Goal: Transaction & Acquisition: Purchase product/service

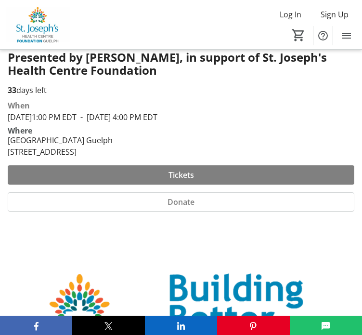
scroll to position [241, 0]
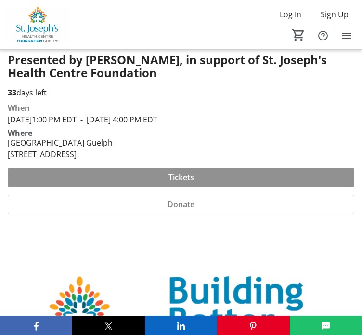
click at [192, 177] on span "Tickets" at bounding box center [182, 177] width 26 height 12
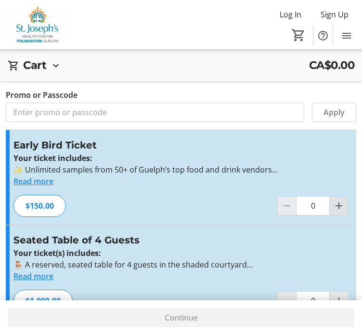
click at [341, 207] on mat-icon "Increment by one" at bounding box center [339, 206] width 12 height 12
type input "1"
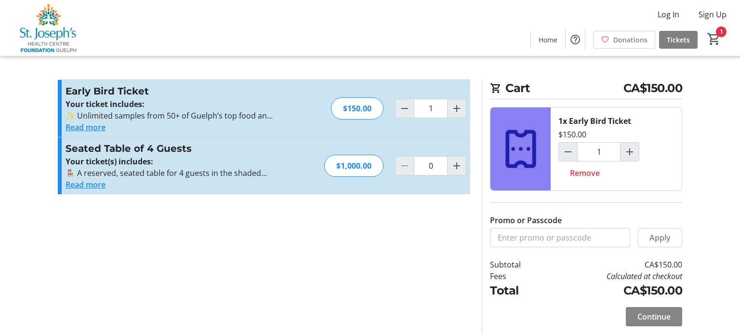
click at [369, 315] on span "Continue" at bounding box center [653, 317] width 33 height 12
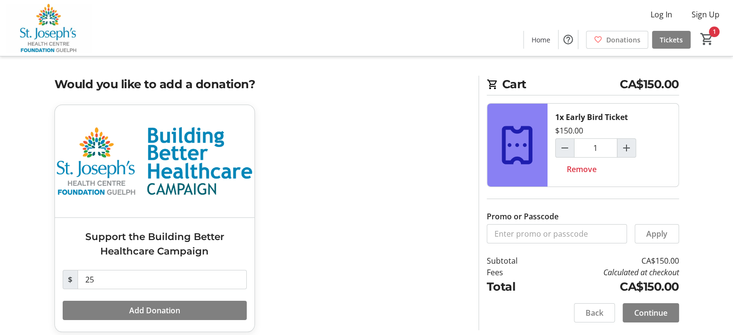
scroll to position [12, 0]
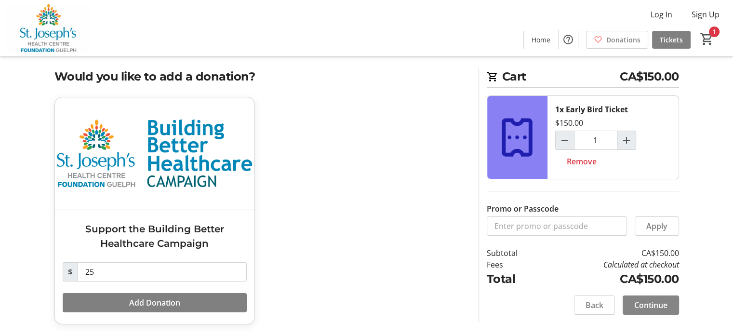
click at [369, 303] on span "Continue" at bounding box center [650, 305] width 33 height 12
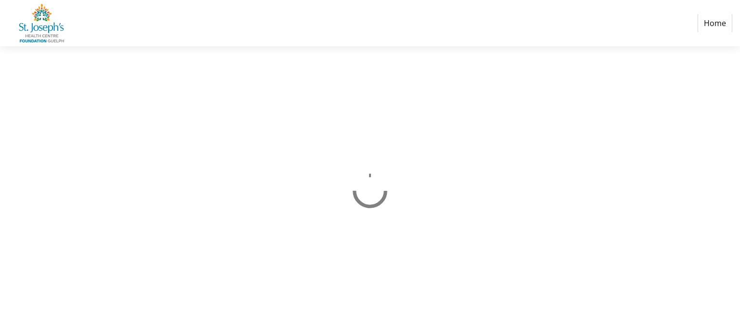
select select "CA"
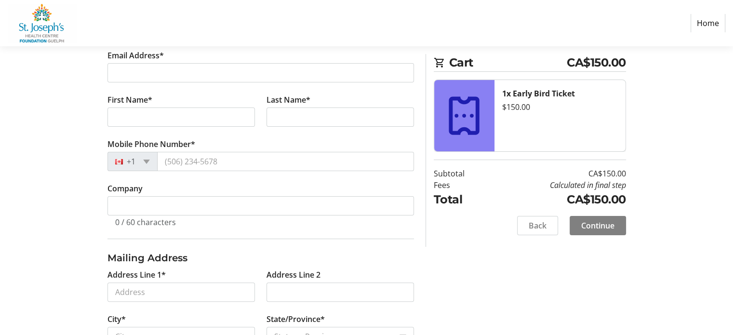
scroll to position [96, 0]
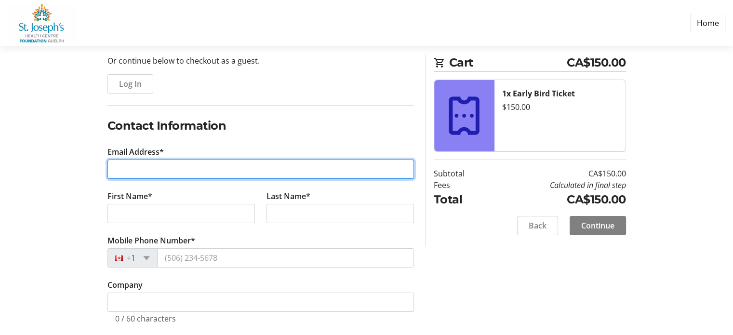
click at [134, 161] on input "Email Address*" at bounding box center [260, 168] width 306 height 19
type input "[EMAIL_ADDRESS][DOMAIN_NAME]"
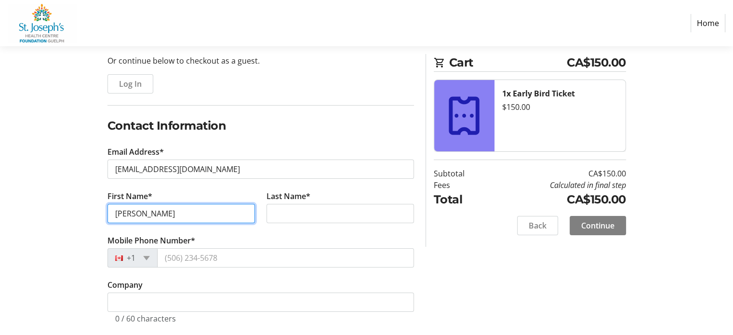
type input "[PERSON_NAME]"
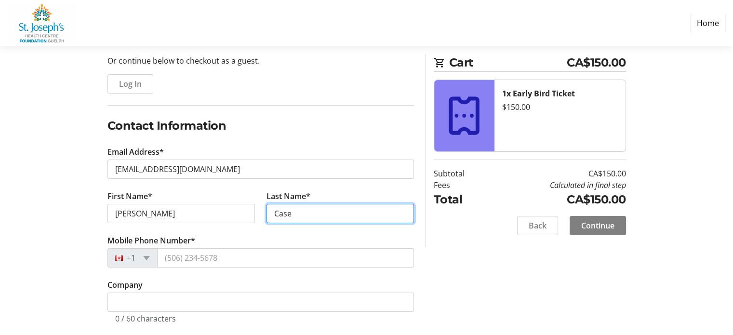
type input "Case"
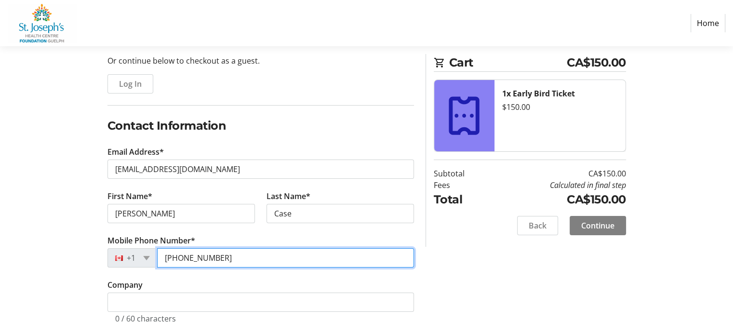
type input "[PHONE_NUMBER]"
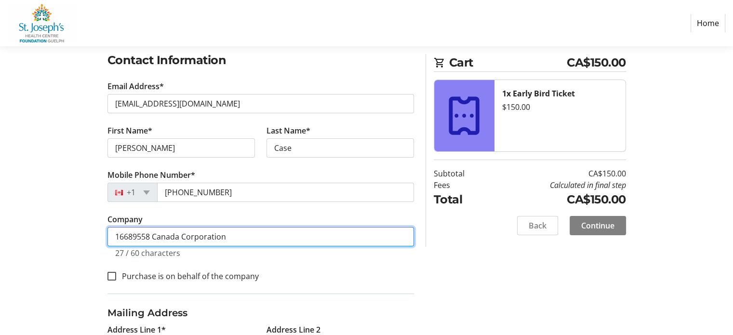
scroll to position [193, 0]
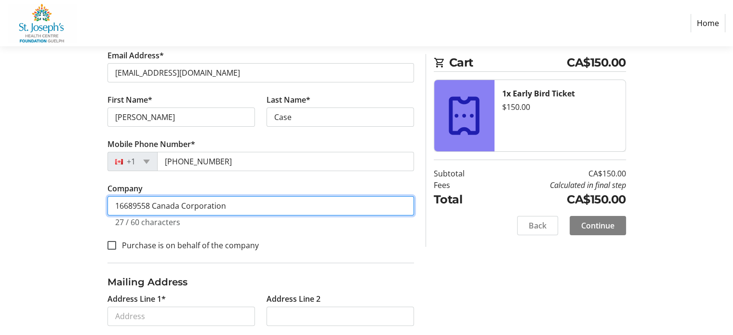
type input "16689558 Canada Corporation"
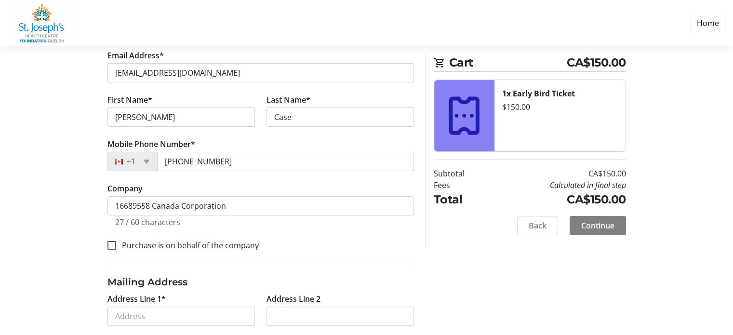
click at [177, 243] on label "Purchase is on behalf of the company" at bounding box center [187, 245] width 143 height 12
click at [116, 243] on input "Purchase is on behalf of the company" at bounding box center [111, 245] width 9 height 9
checkbox input "true"
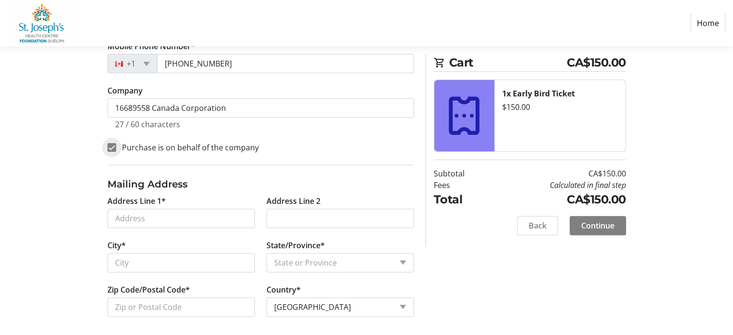
scroll to position [293, 0]
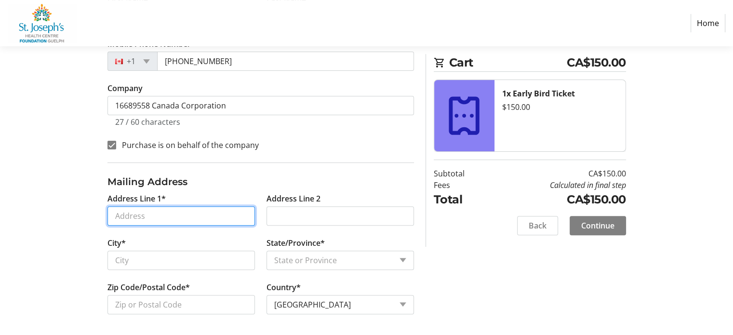
click at [202, 207] on input "Address Line 1*" at bounding box center [180, 215] width 147 height 19
type input "[STREET_ADDRESS]"
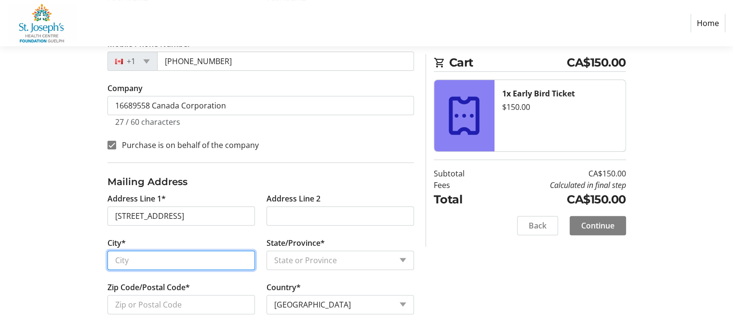
type input "guelph"
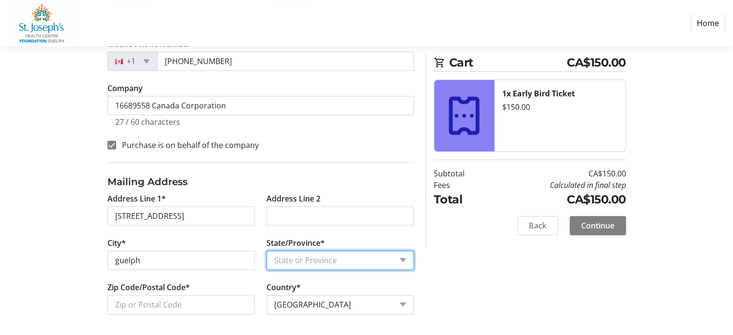
select select "ON"
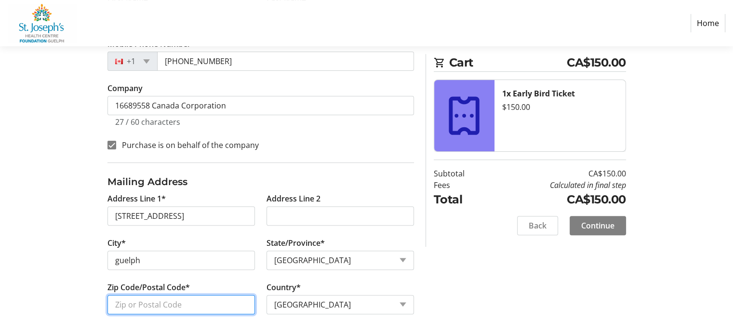
type input "n1h7g3"
click at [369, 255] on div "Log In to Your Account (Optional) Or continue below to checkout as a guest. Log…" at bounding box center [367, 85] width 636 height 504
click at [369, 226] on span "Continue" at bounding box center [597, 226] width 33 height 12
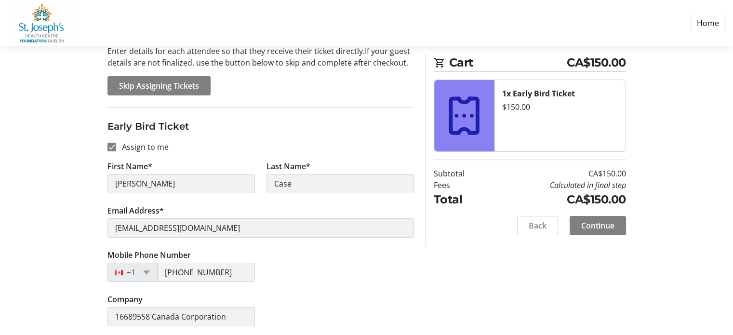
scroll to position [108, 0]
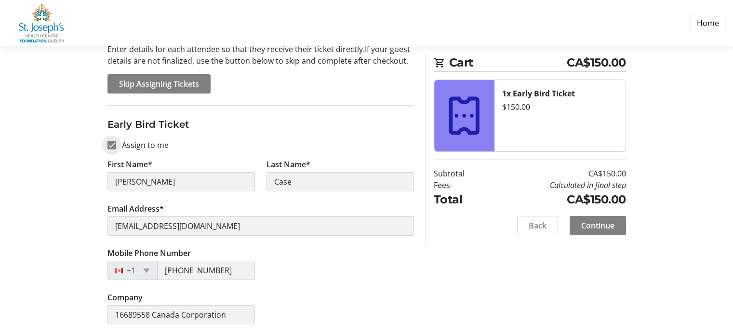
drag, startPoint x: 112, startPoint y: 142, endPoint x: 120, endPoint y: 167, distance: 26.8
click at [112, 142] on input "Assign to me" at bounding box center [111, 145] width 9 height 9
checkbox input "false"
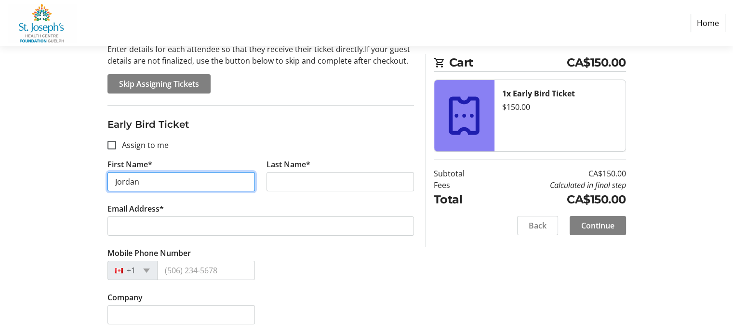
type input "Jordan"
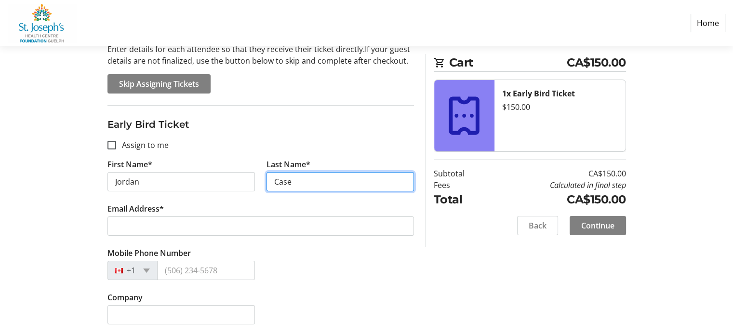
type input "Case"
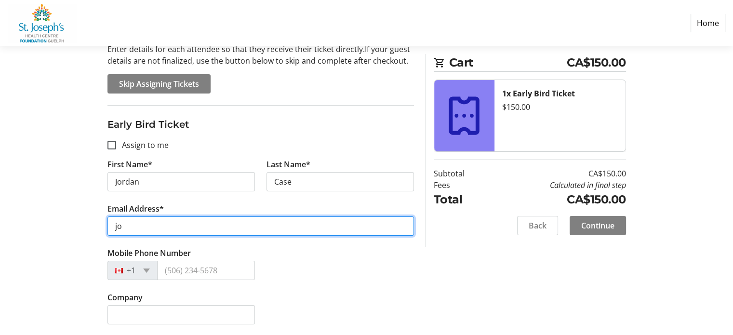
type input "j"
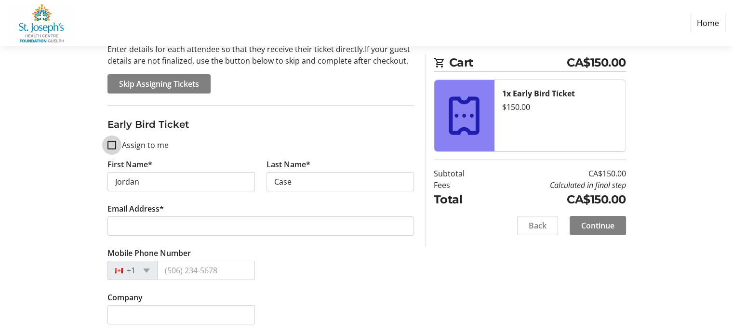
drag, startPoint x: 112, startPoint y: 143, endPoint x: 190, endPoint y: 153, distance: 79.1
click at [111, 143] on input "Assign to me" at bounding box center [111, 145] width 9 height 9
checkbox input "true"
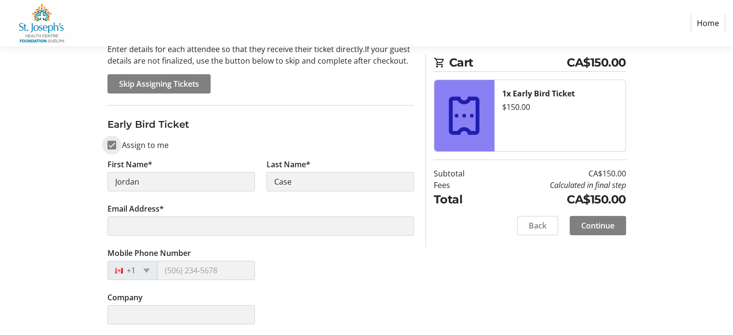
type input "[PERSON_NAME]"
type input "[EMAIL_ADDRESS][DOMAIN_NAME]"
type input "[PHONE_NUMBER]"
type input "16689558 Canada Corporation"
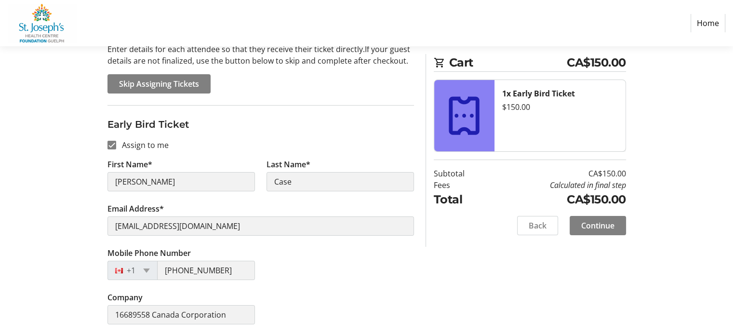
click at [353, 276] on div "Mobile Phone Number [PHONE_NUMBER]" at bounding box center [261, 269] width 318 height 44
click at [369, 227] on span "Continue" at bounding box center [597, 226] width 33 height 12
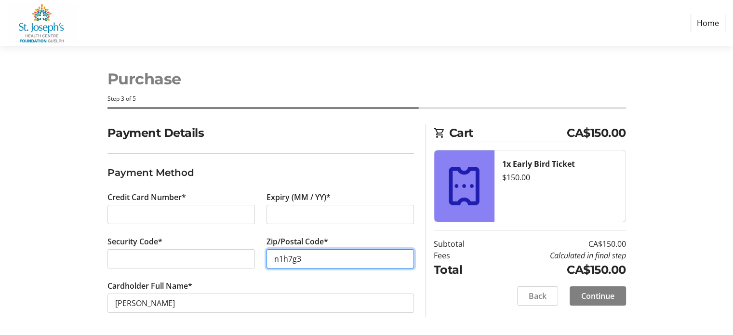
scroll to position [2, 0]
type input "n1h7g3"
click at [369, 295] on span "Continue" at bounding box center [597, 296] width 33 height 12
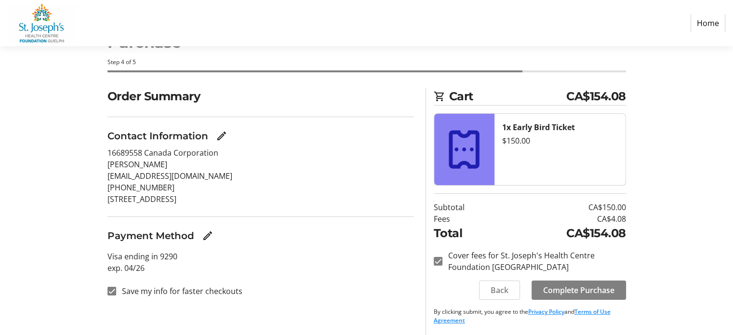
scroll to position [39, 0]
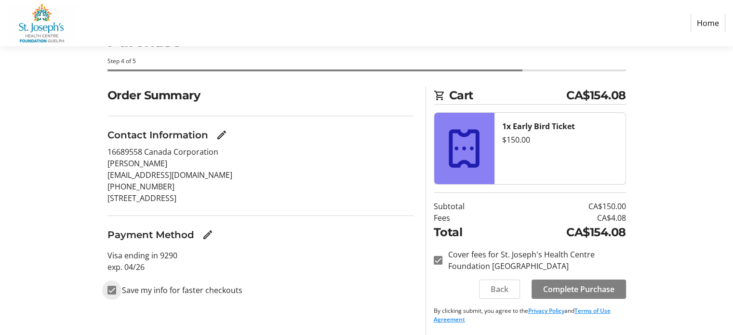
click at [114, 290] on input "Save my info for faster checkouts" at bounding box center [111, 290] width 9 height 9
checkbox input "false"
click at [369, 292] on span "Complete Purchase" at bounding box center [578, 289] width 71 height 12
